Goal: Task Accomplishment & Management: Manage account settings

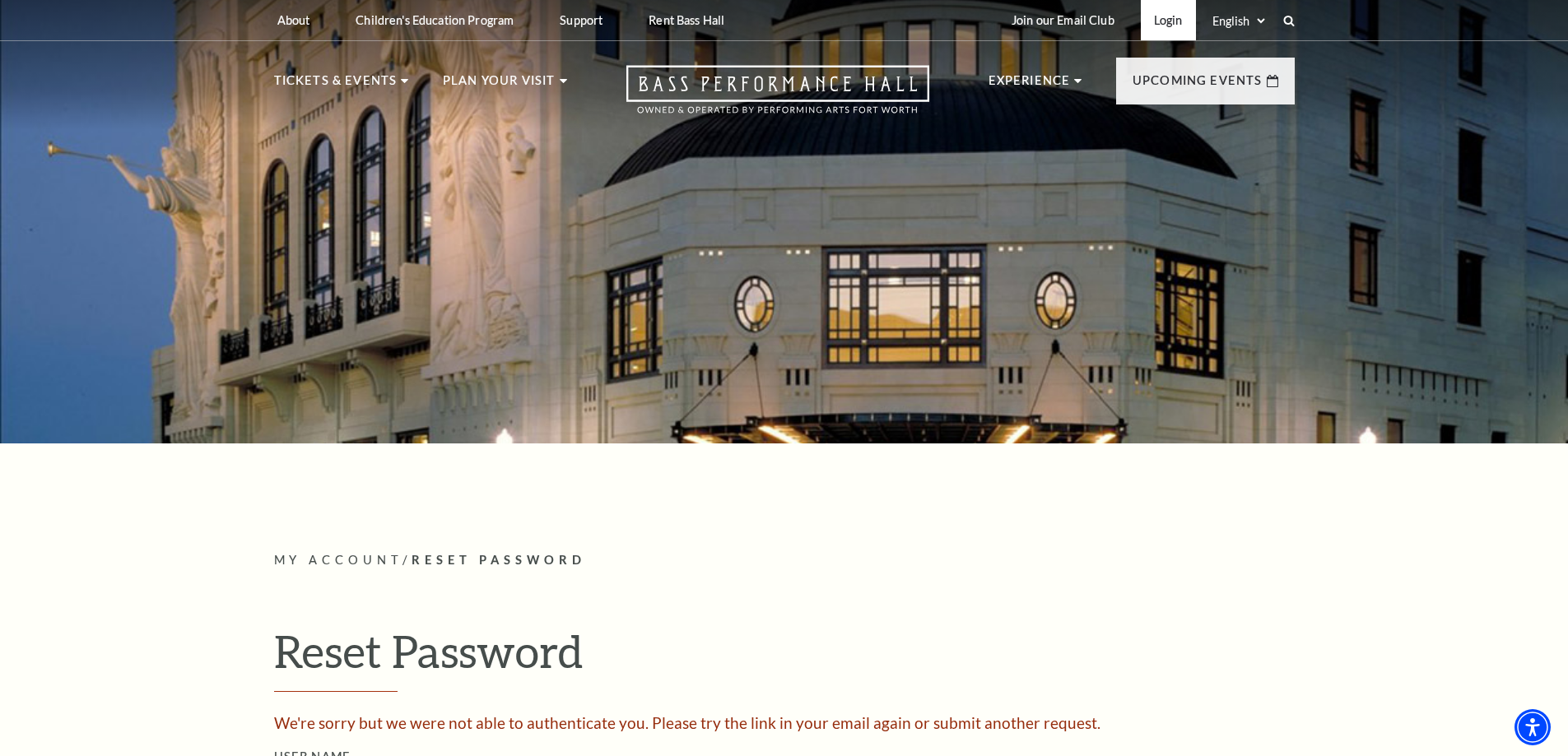
click at [1147, 16] on link "Login" at bounding box center [1168, 20] width 55 height 40
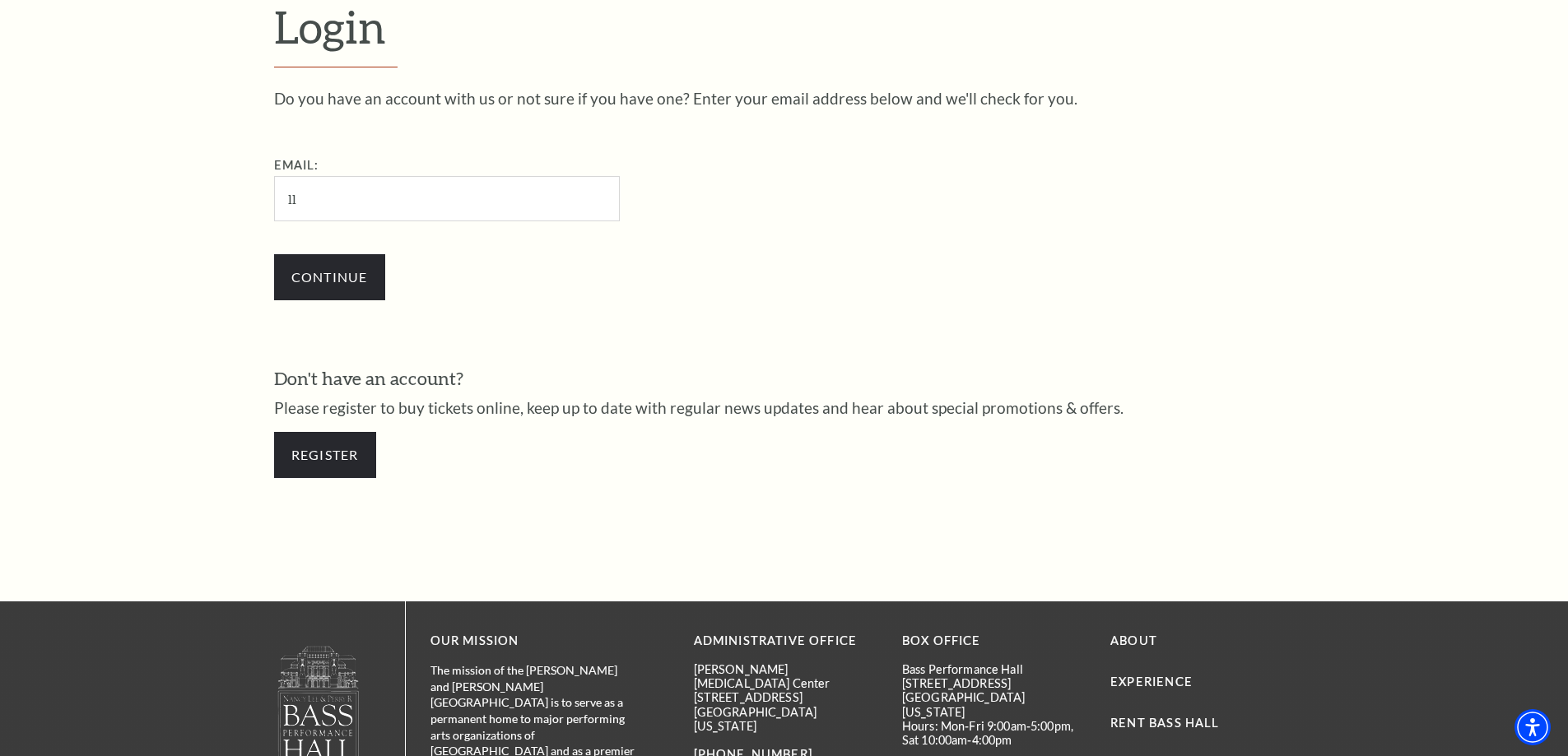
type input "[EMAIL_ADDRESS][DOMAIN_NAME]"
click at [296, 269] on input "Continue" at bounding box center [329, 277] width 111 height 46
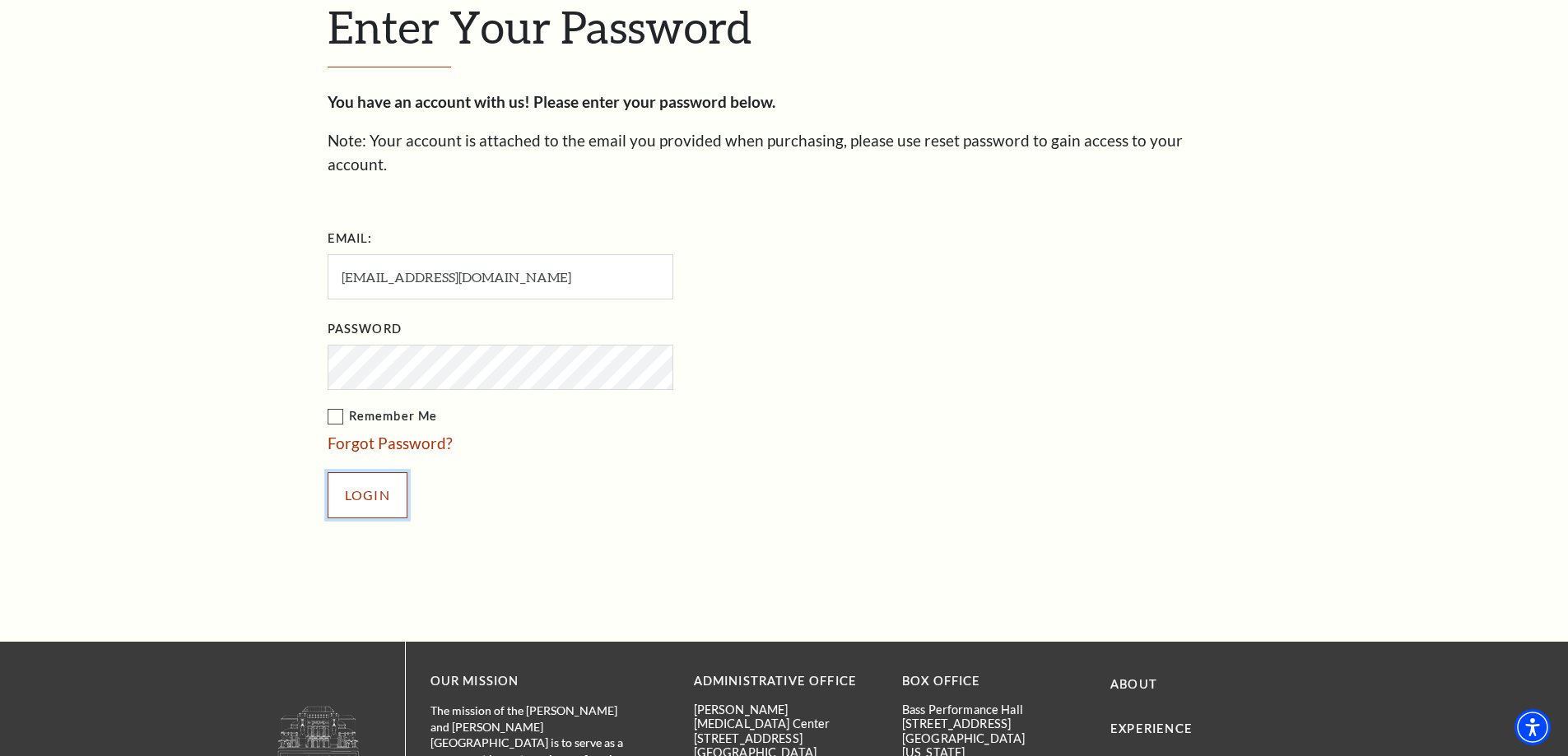
click at [368, 473] on input "Login" at bounding box center [367, 495] width 80 height 46
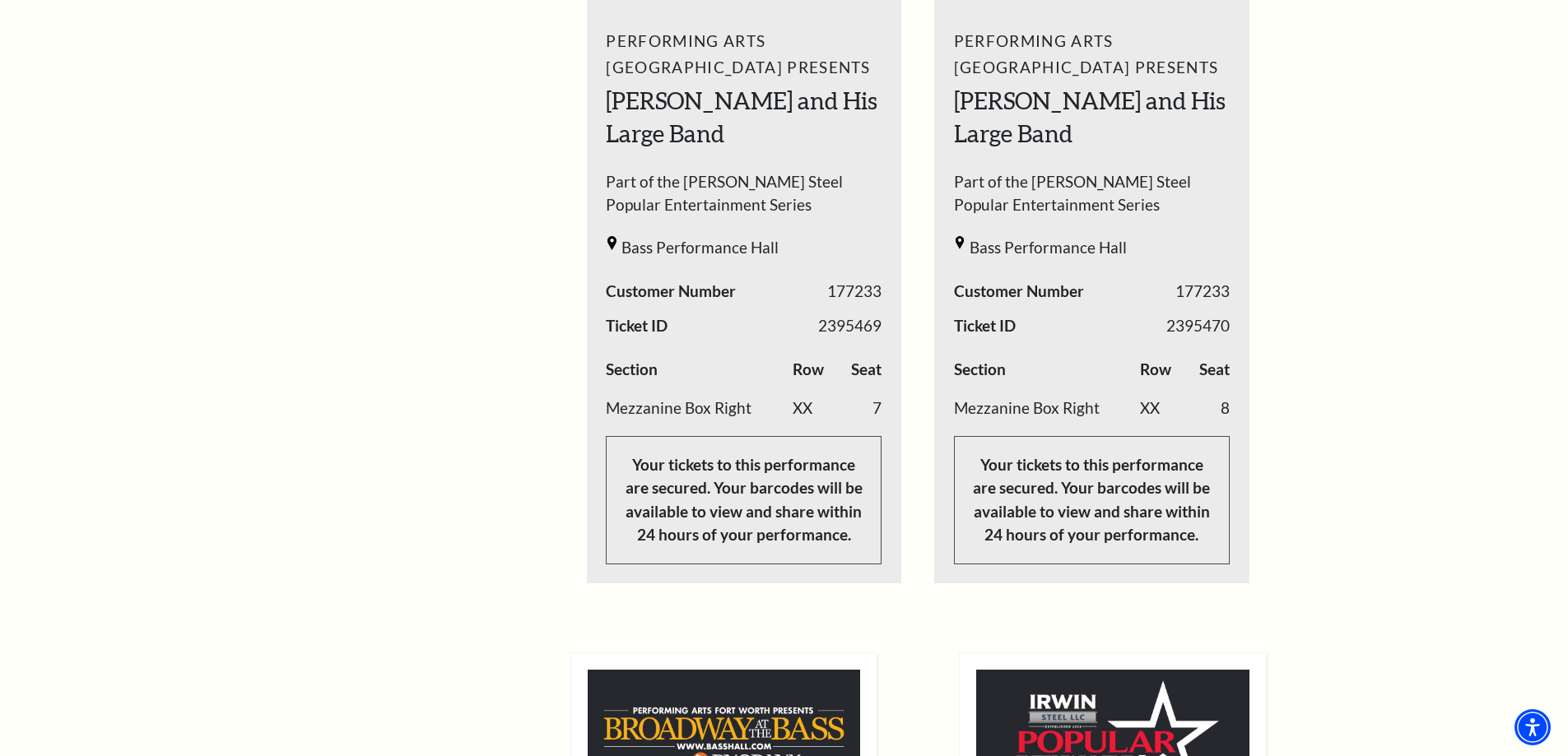
scroll to position [685, 0]
